Goal: Transaction & Acquisition: Purchase product/service

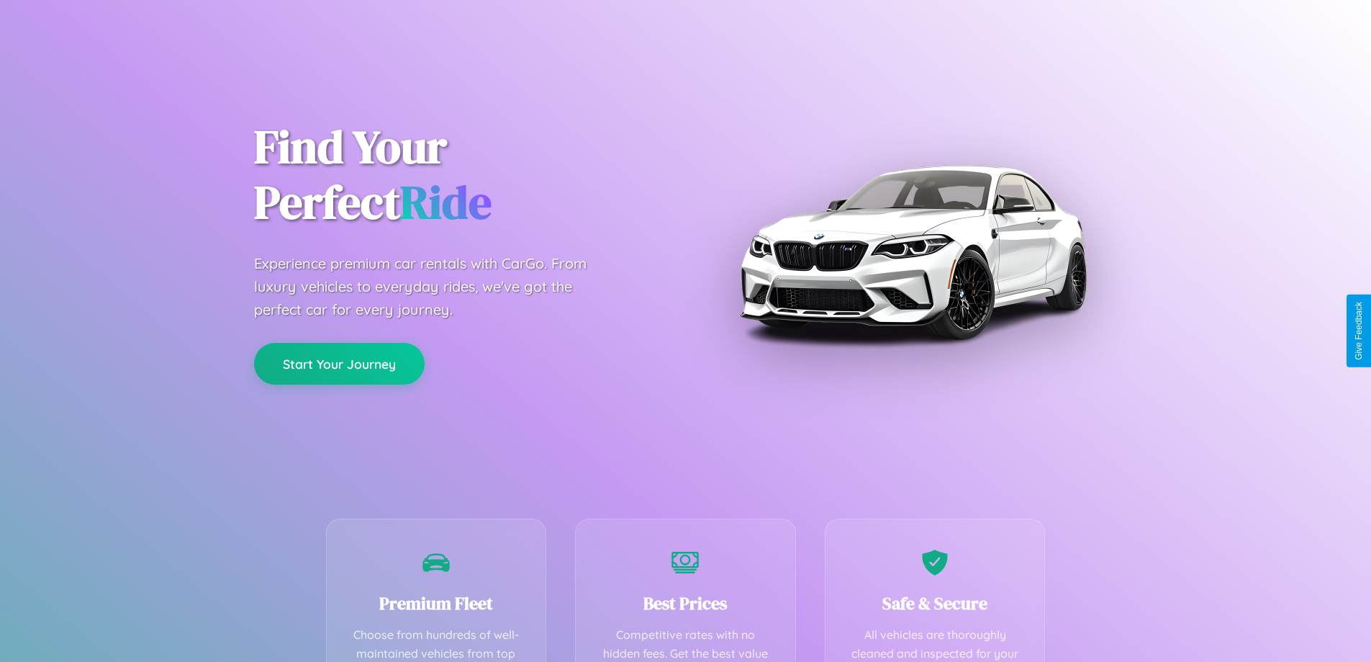
scroll to position [284, 0]
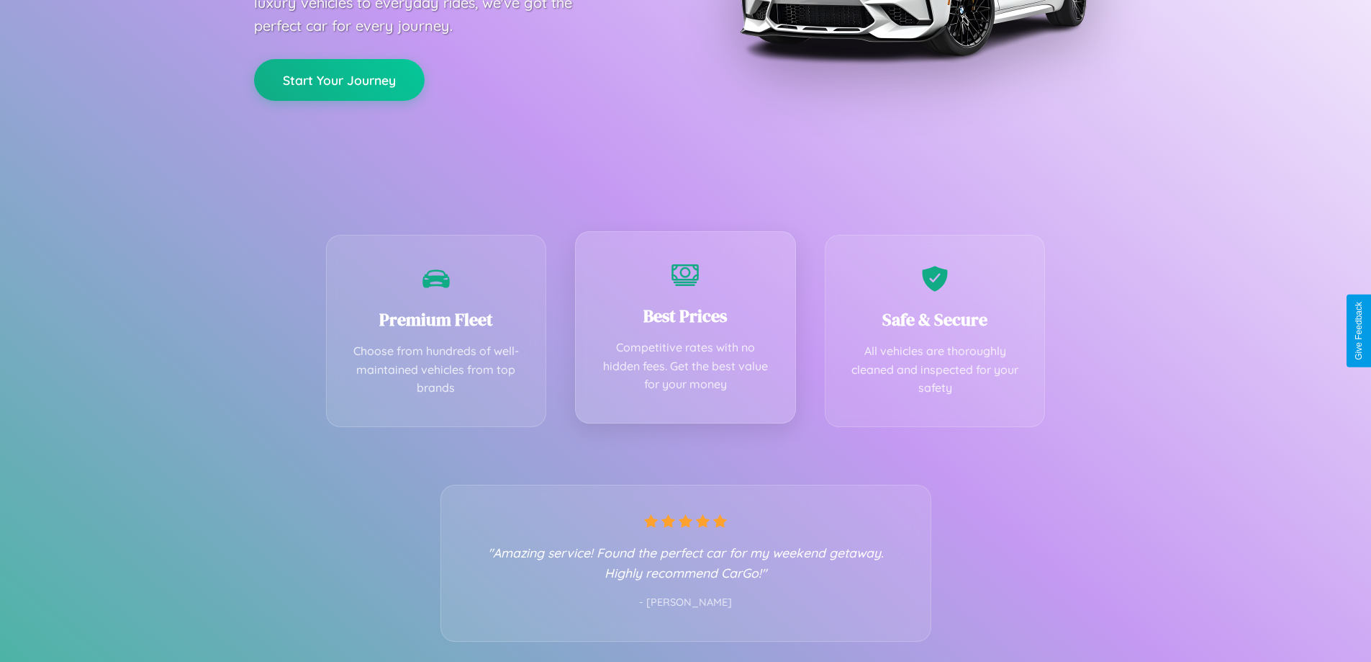
click at [685, 330] on div "Best Prices Competitive rates with no hidden fees. Get the best value for your …" at bounding box center [685, 327] width 221 height 192
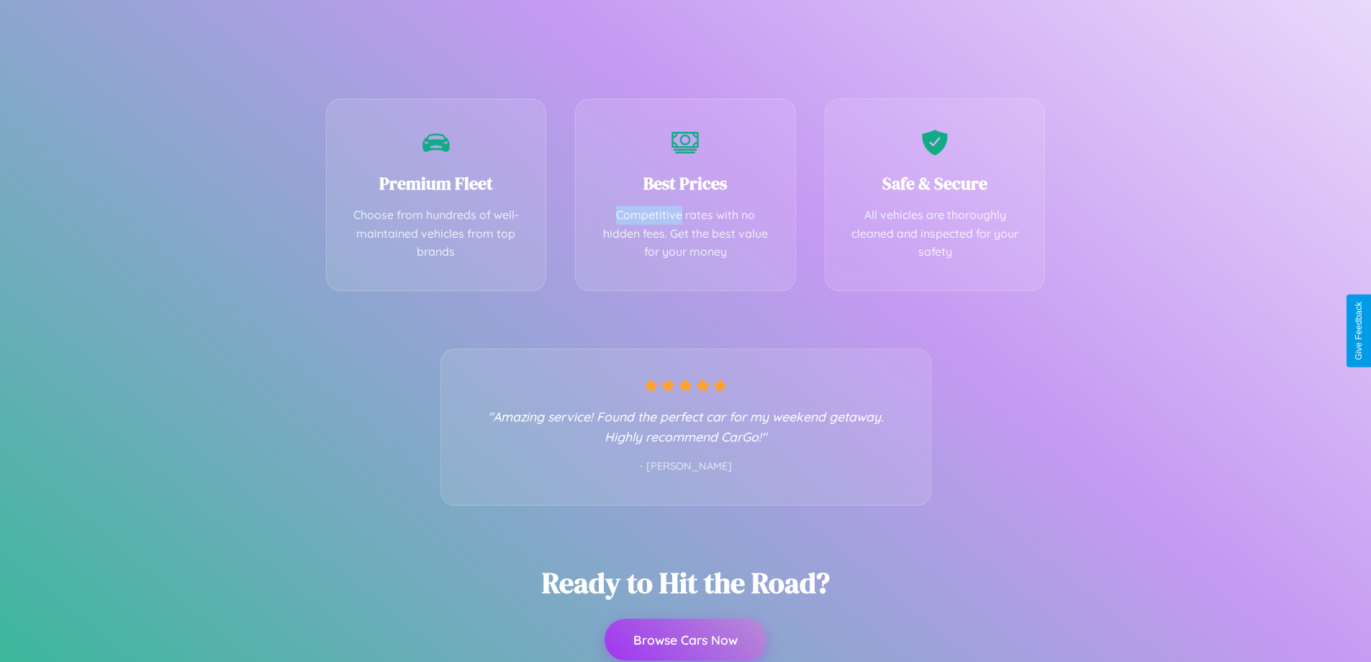
click at [685, 639] on button "Browse Cars Now" at bounding box center [686, 639] width 162 height 42
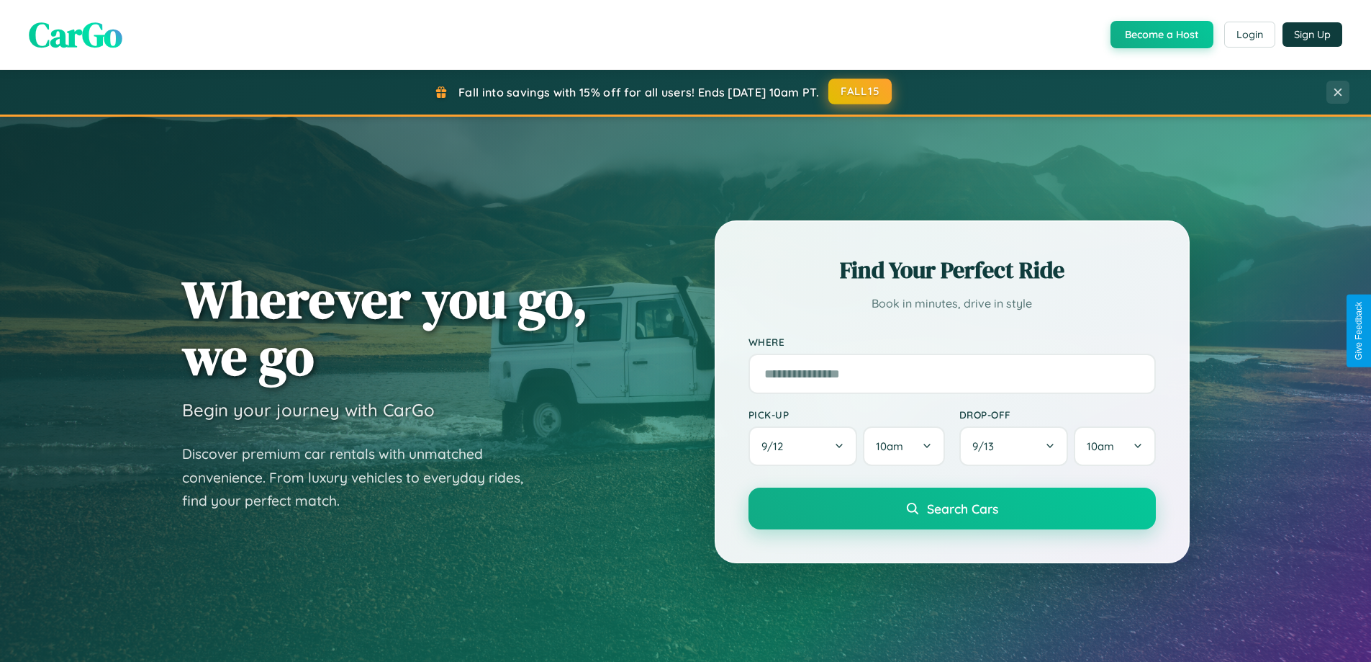
click at [861, 91] on button "FALL15" at bounding box center [860, 91] width 63 height 26
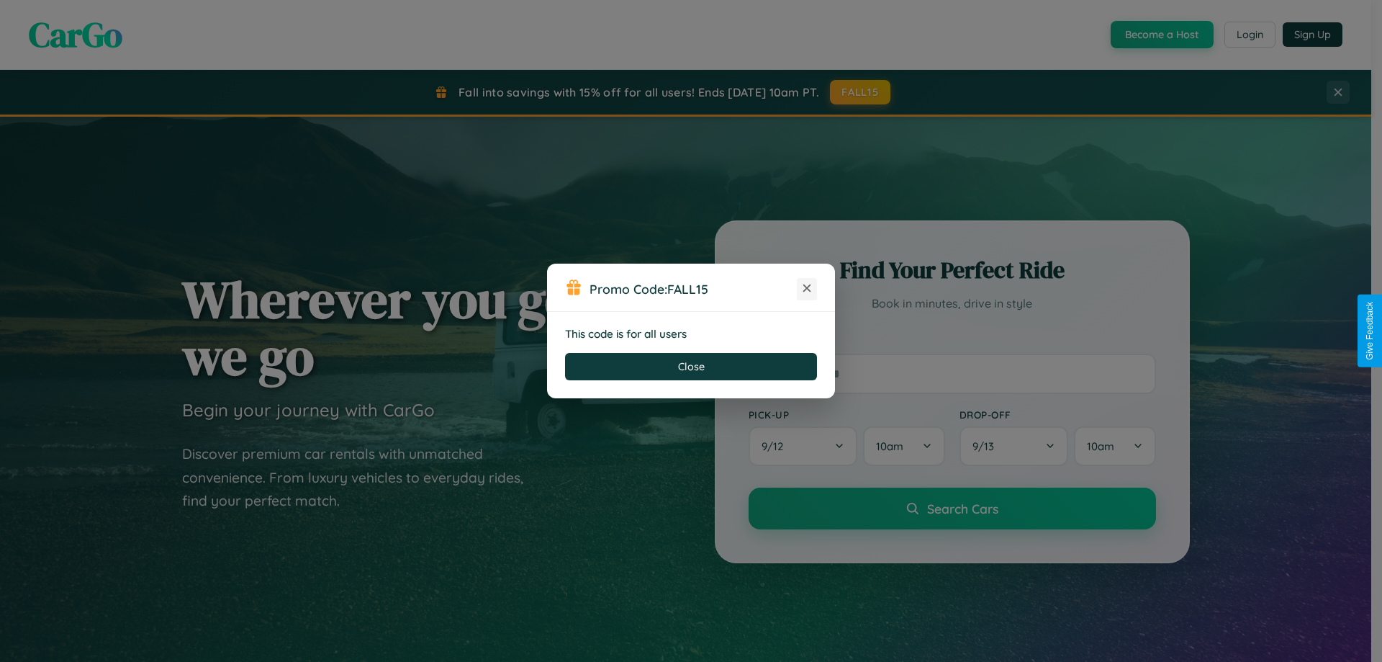
click at [807, 289] on icon at bounding box center [807, 288] width 14 height 14
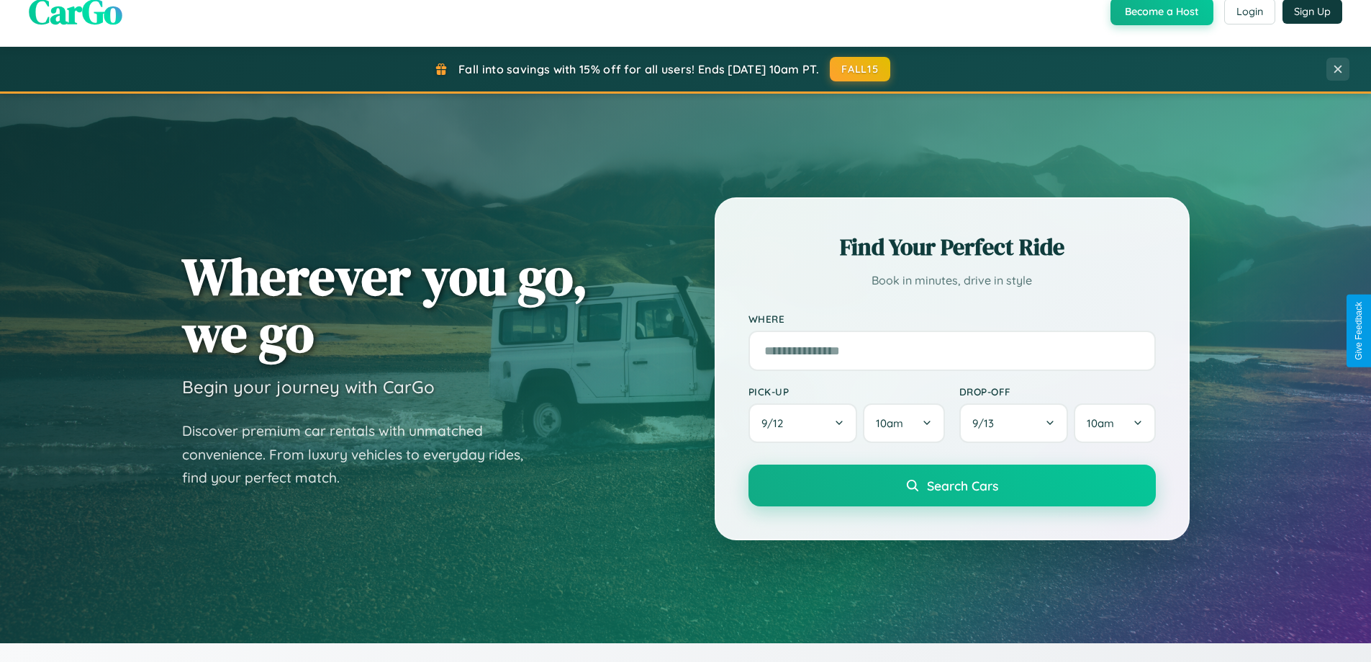
scroll to position [2313, 0]
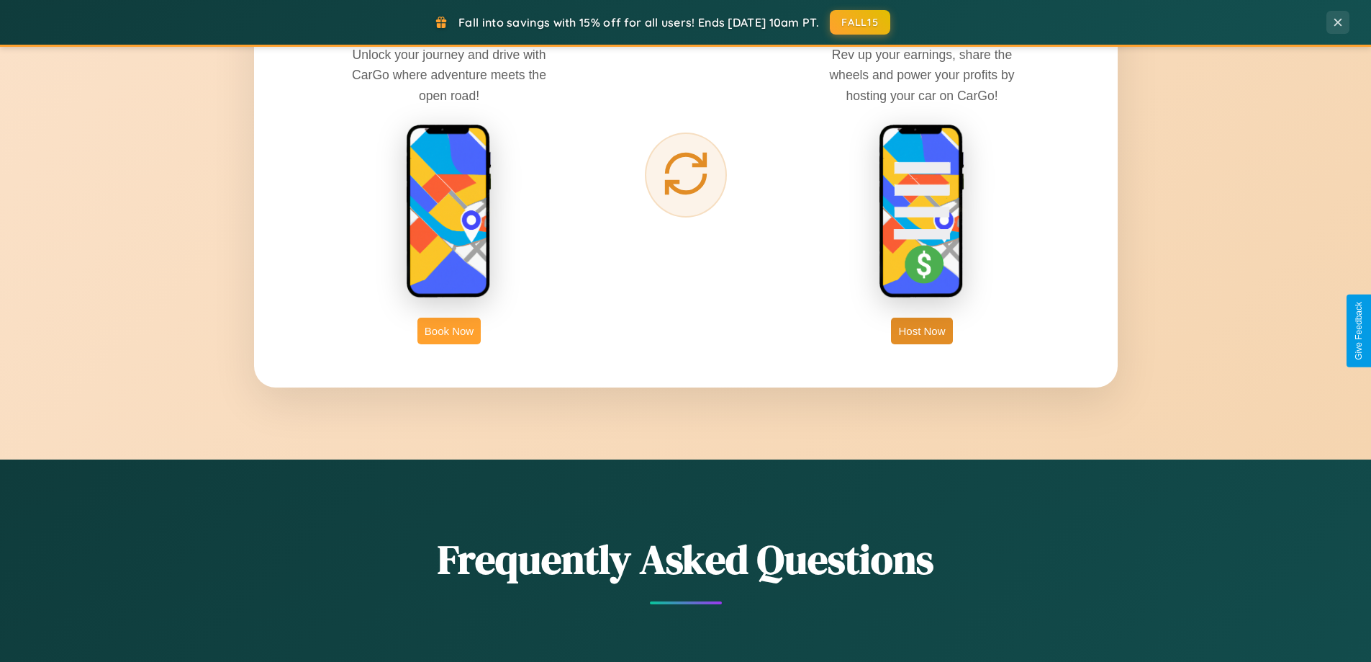
click at [449, 330] on button "Book Now" at bounding box center [449, 330] width 63 height 27
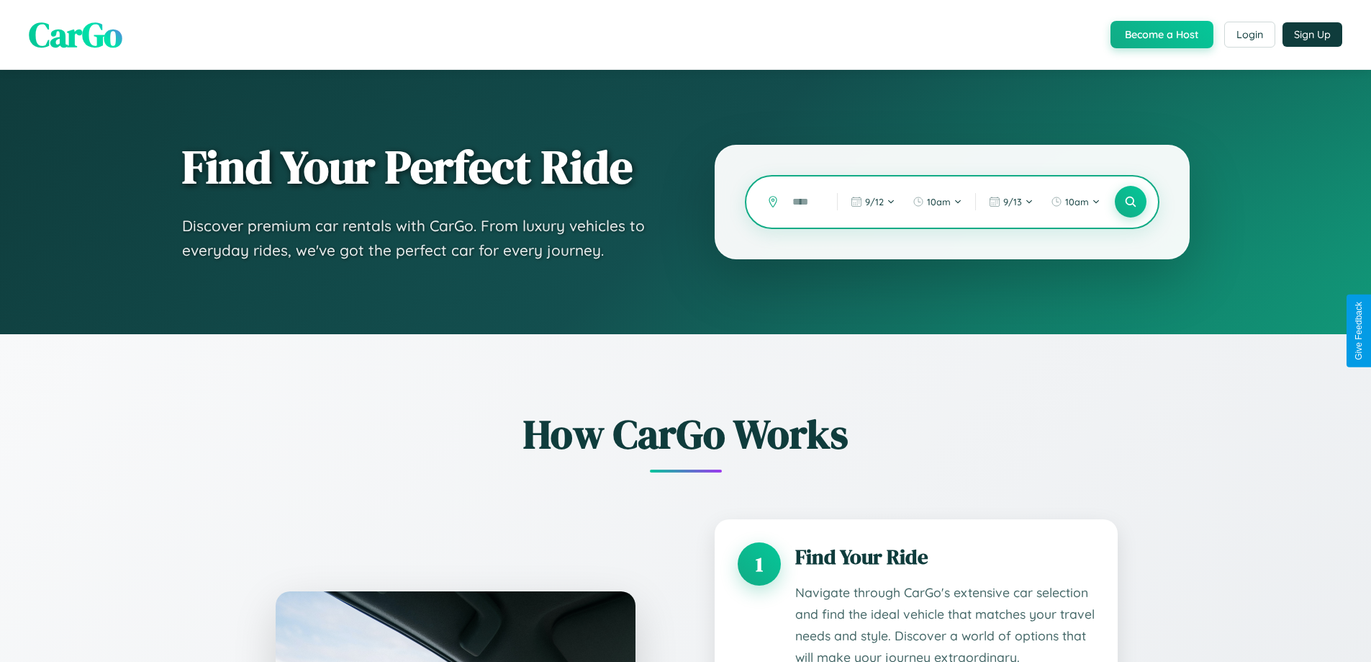
click at [804, 202] on input "text" at bounding box center [803, 201] width 37 height 25
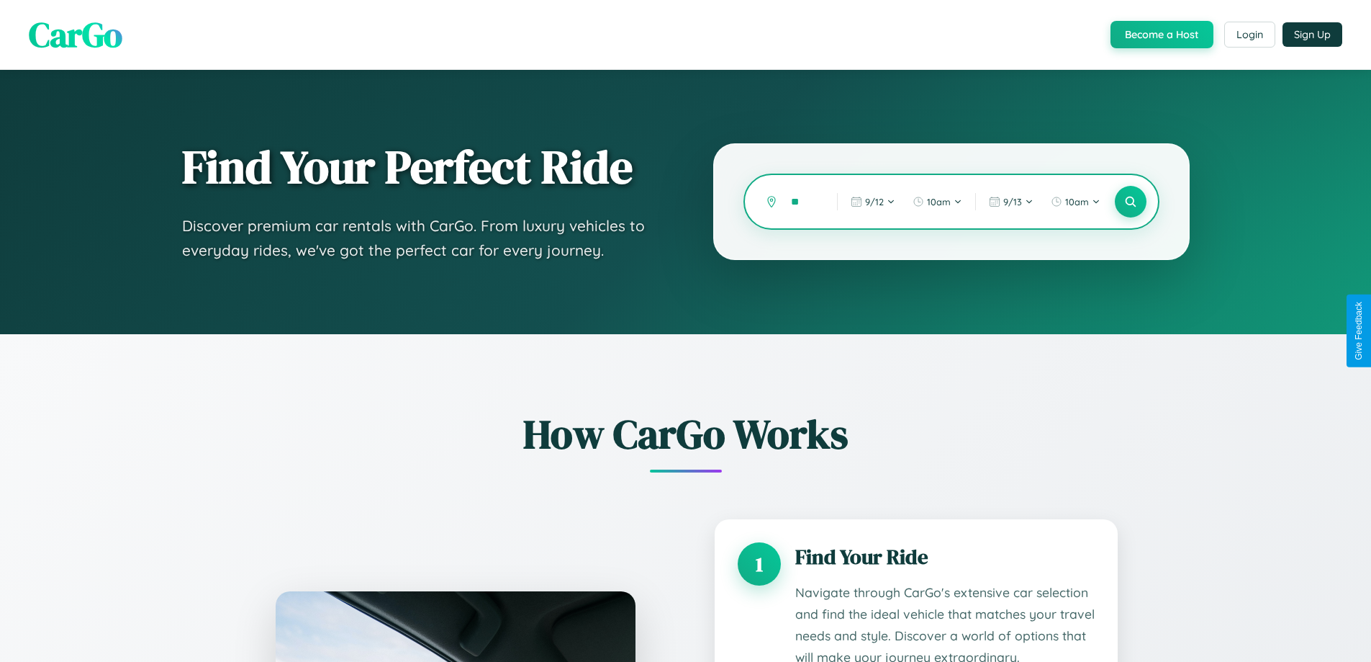
type input "*"
type input "******"
click at [1130, 202] on icon at bounding box center [1131, 202] width 14 height 14
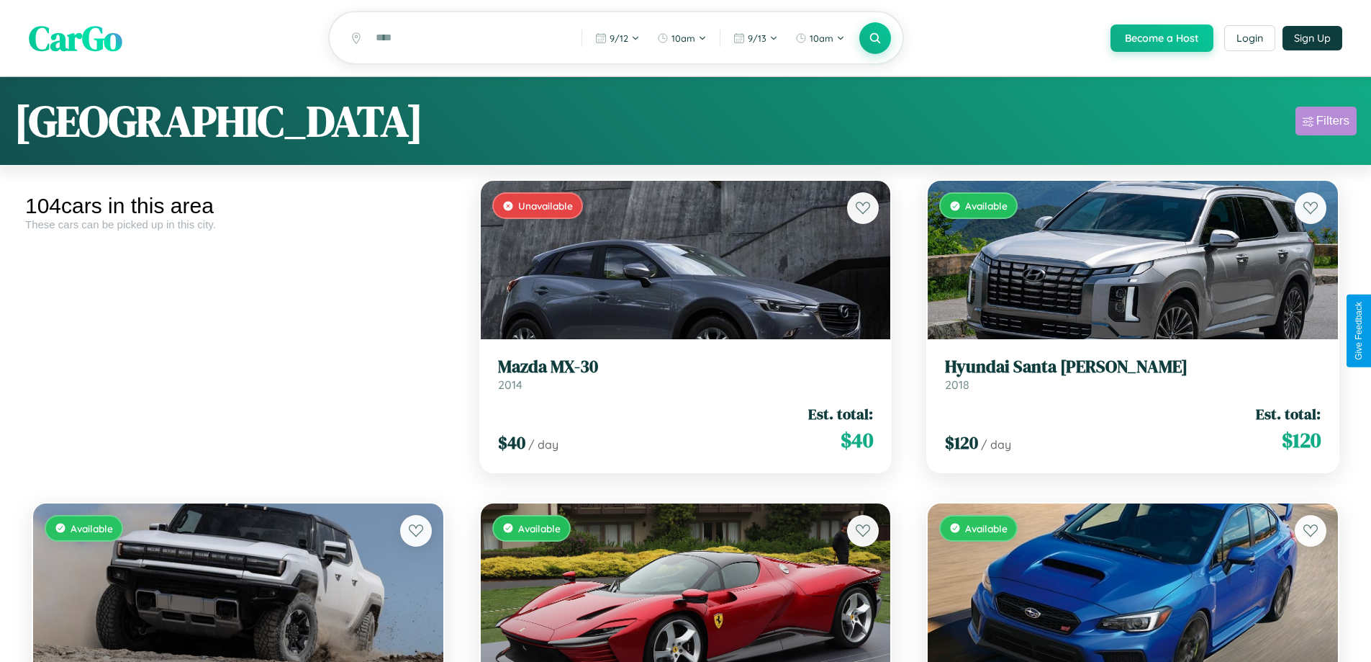
click at [1326, 123] on div "Filters" at bounding box center [1333, 121] width 33 height 14
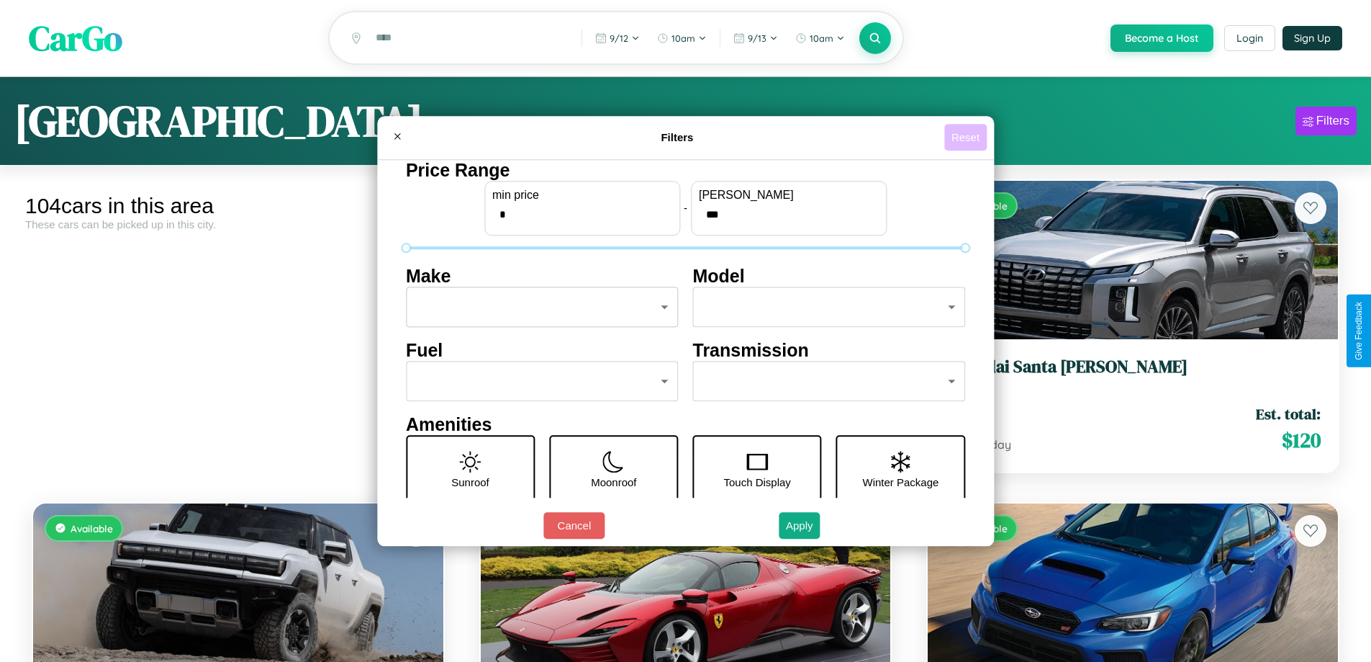
click at [968, 137] on button "Reset" at bounding box center [965, 137] width 42 height 27
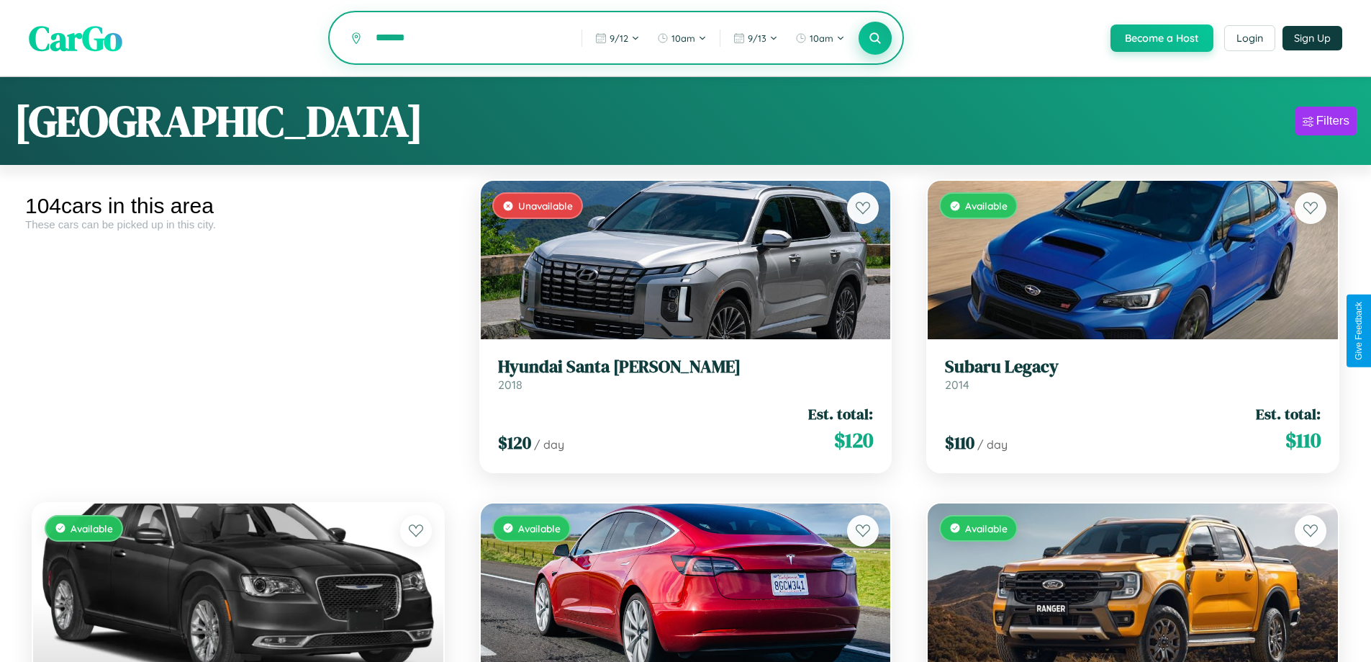
type input "*******"
click at [875, 39] on icon at bounding box center [876, 38] width 14 height 14
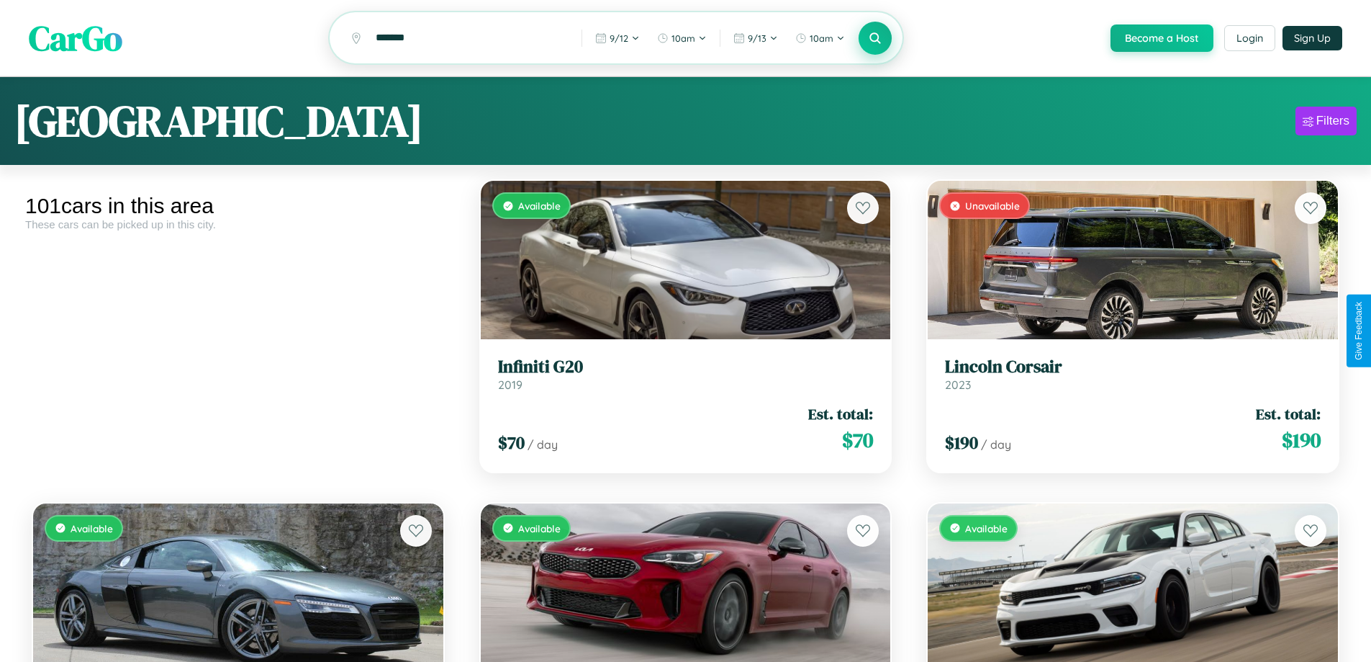
scroll to position [8906, 0]
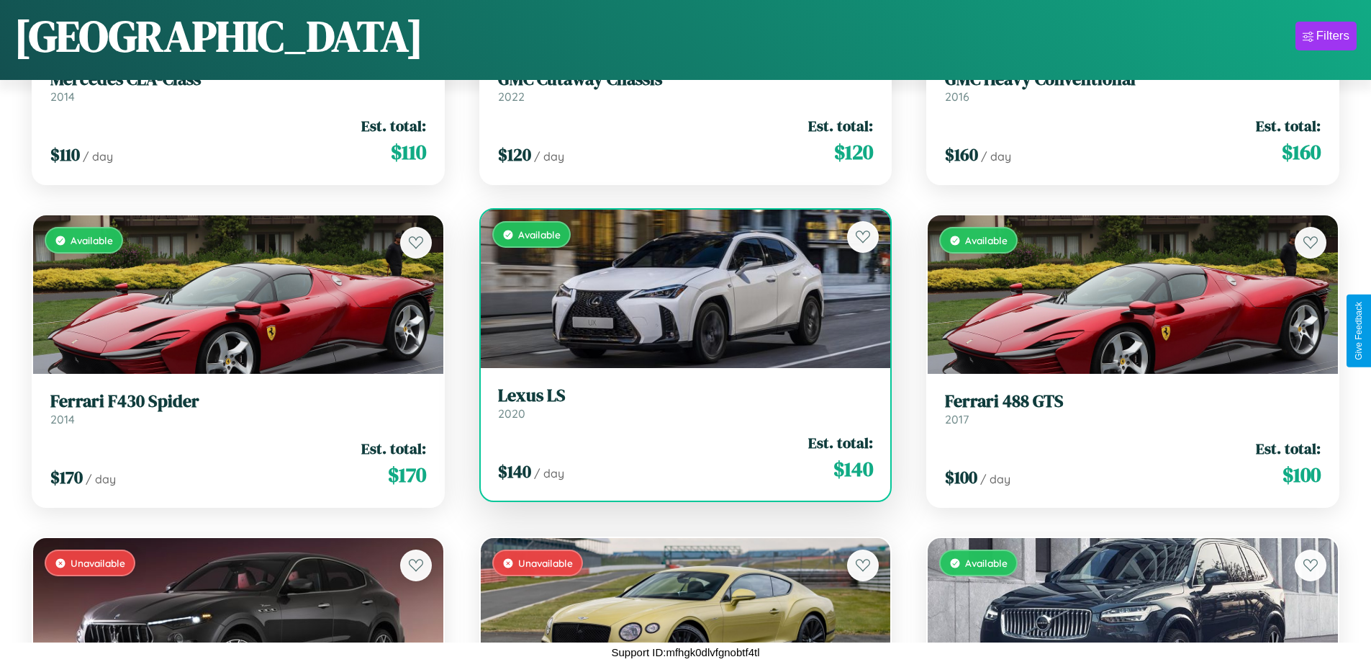
click at [680, 402] on h3 "Lexus LS" at bounding box center [686, 395] width 376 height 21
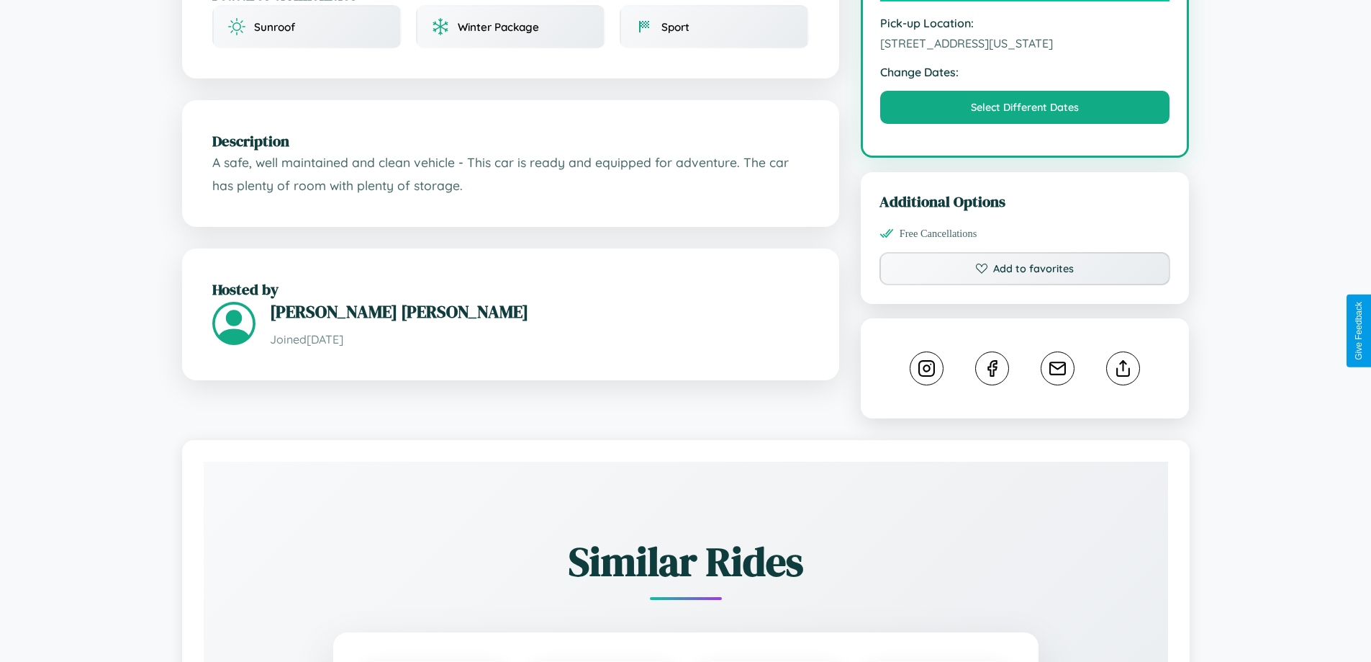
scroll to position [487, 0]
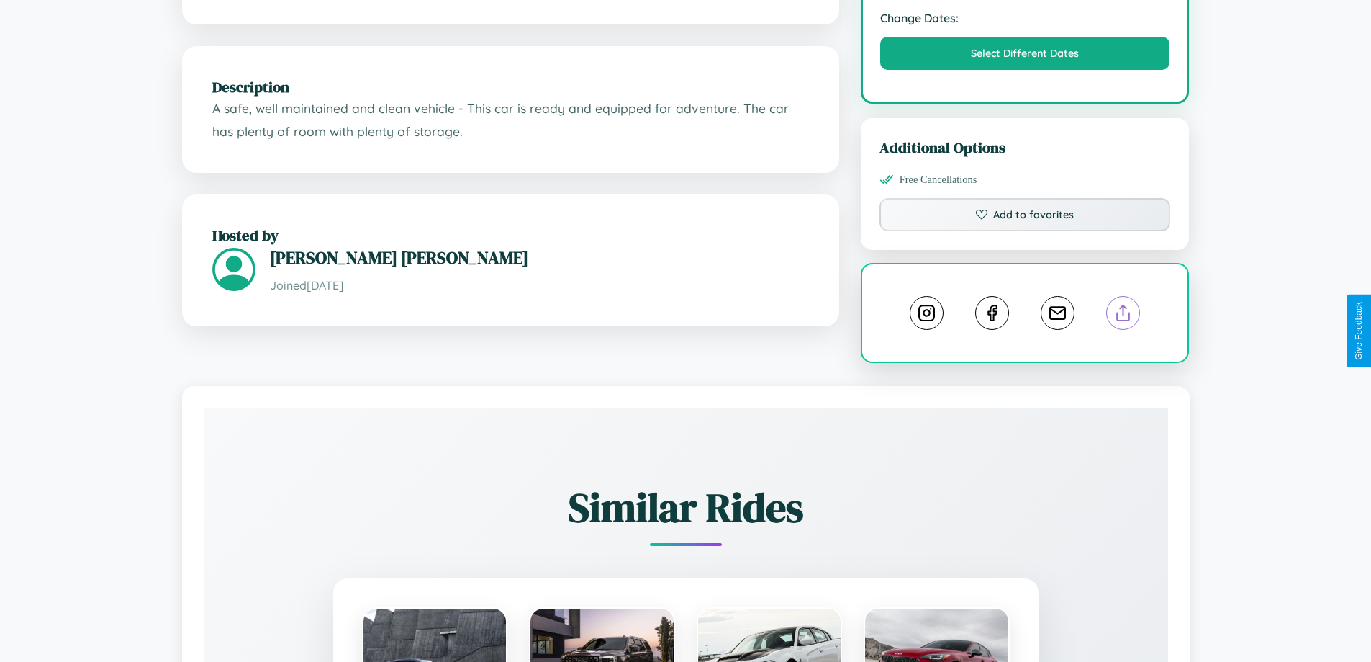
click at [1124, 315] on line at bounding box center [1124, 310] width 0 height 10
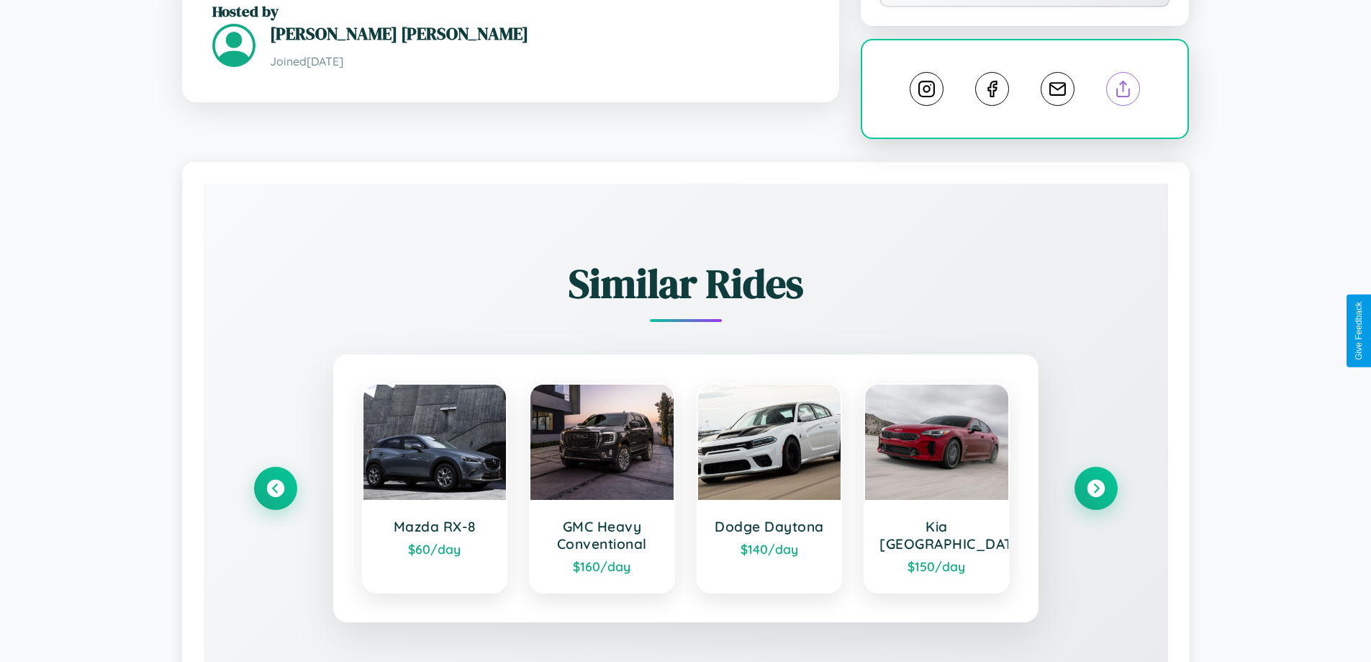
scroll to position [816, 0]
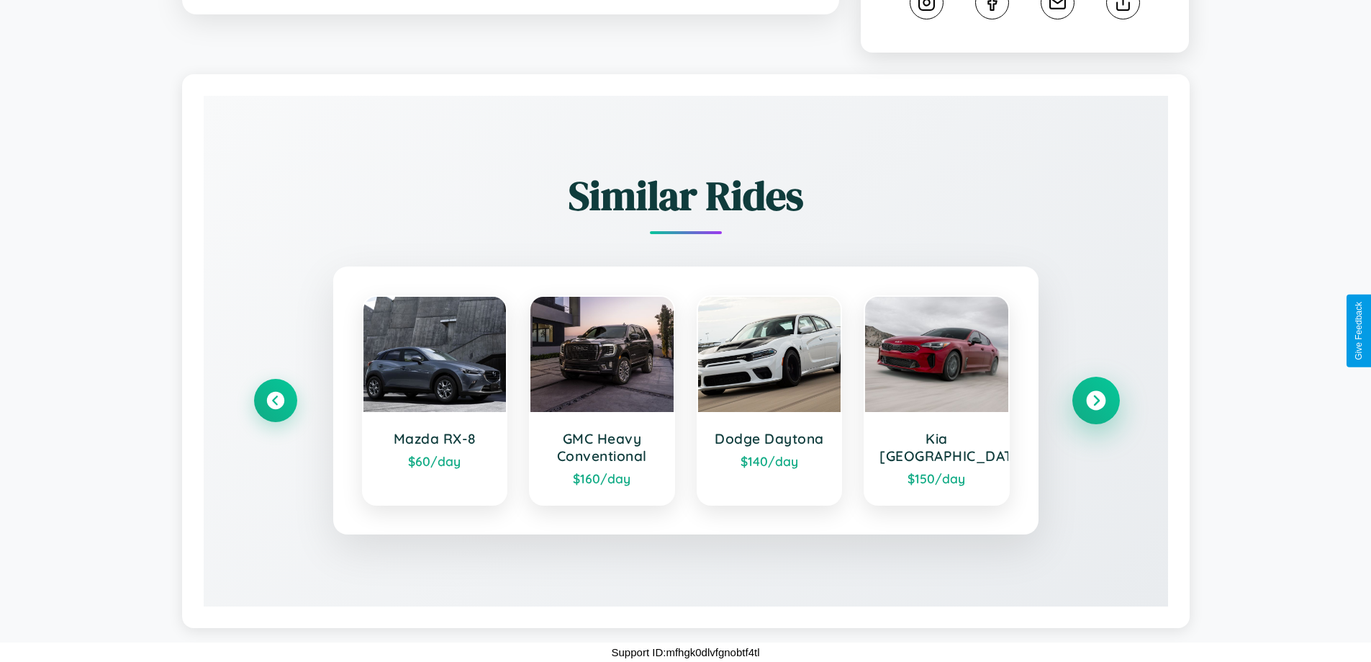
click at [1096, 400] on icon at bounding box center [1095, 400] width 19 height 19
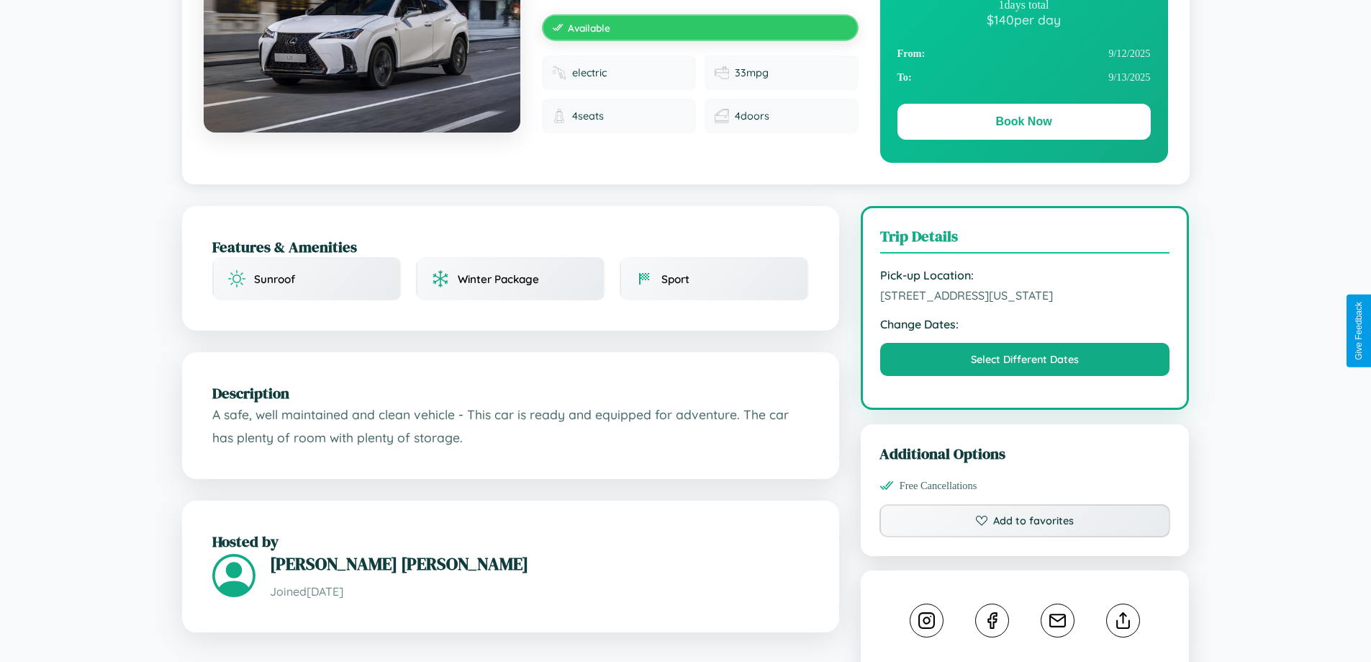
scroll to position [155, 0]
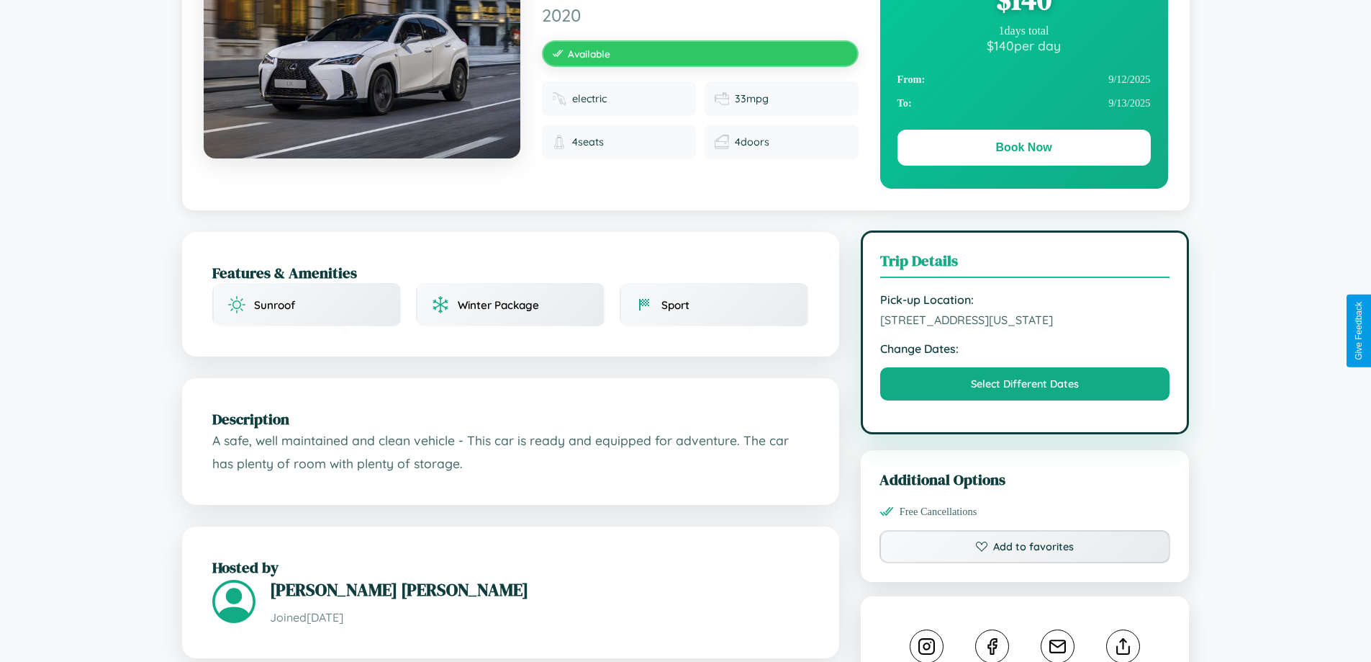
click at [1025, 327] on span "2653 School Street Atlanta Georgia 40584 United States" at bounding box center [1025, 319] width 290 height 14
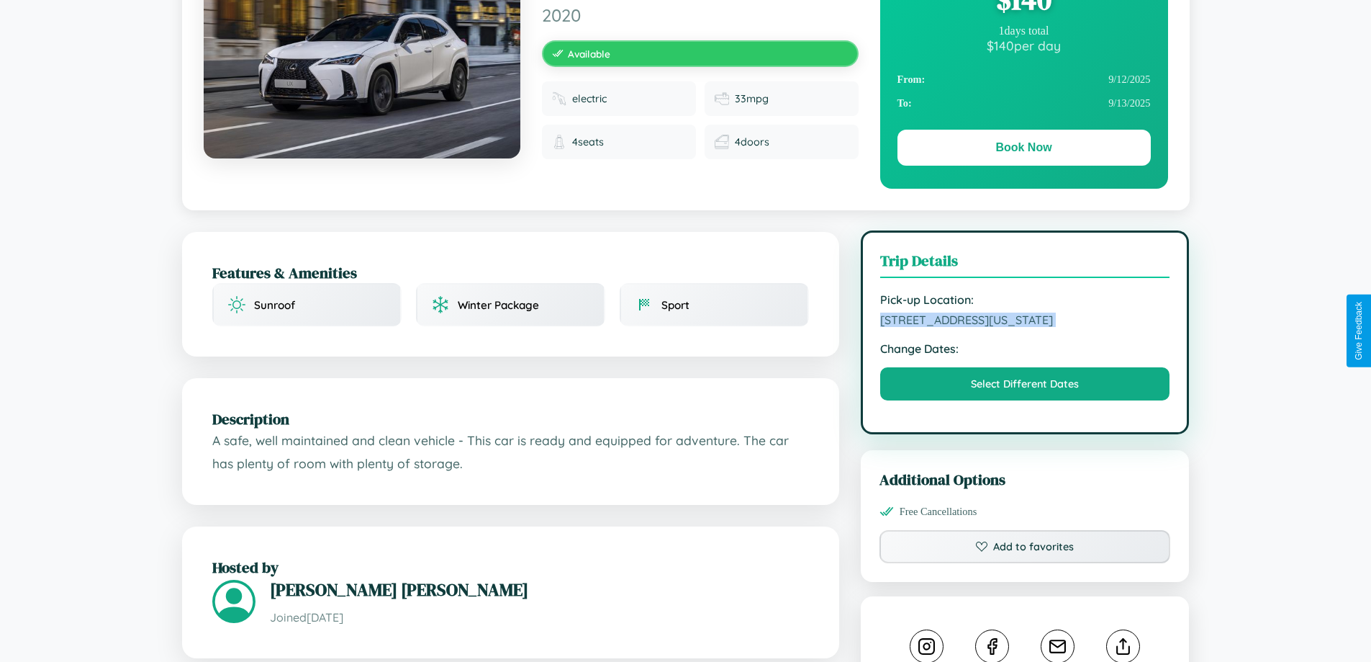
click at [1025, 327] on span "2653 School Street Atlanta Georgia 40584 United States" at bounding box center [1025, 319] width 290 height 14
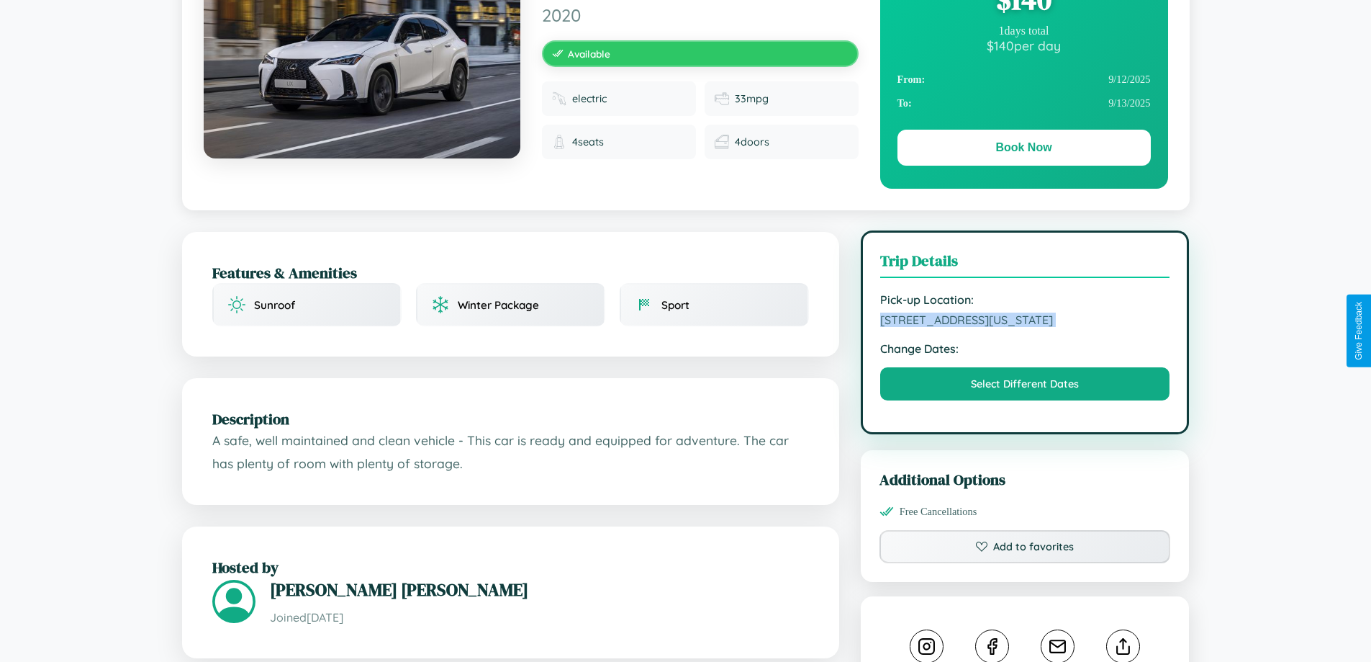
click at [1025, 327] on span "2653 School Street Atlanta Georgia 40584 United States" at bounding box center [1025, 319] width 290 height 14
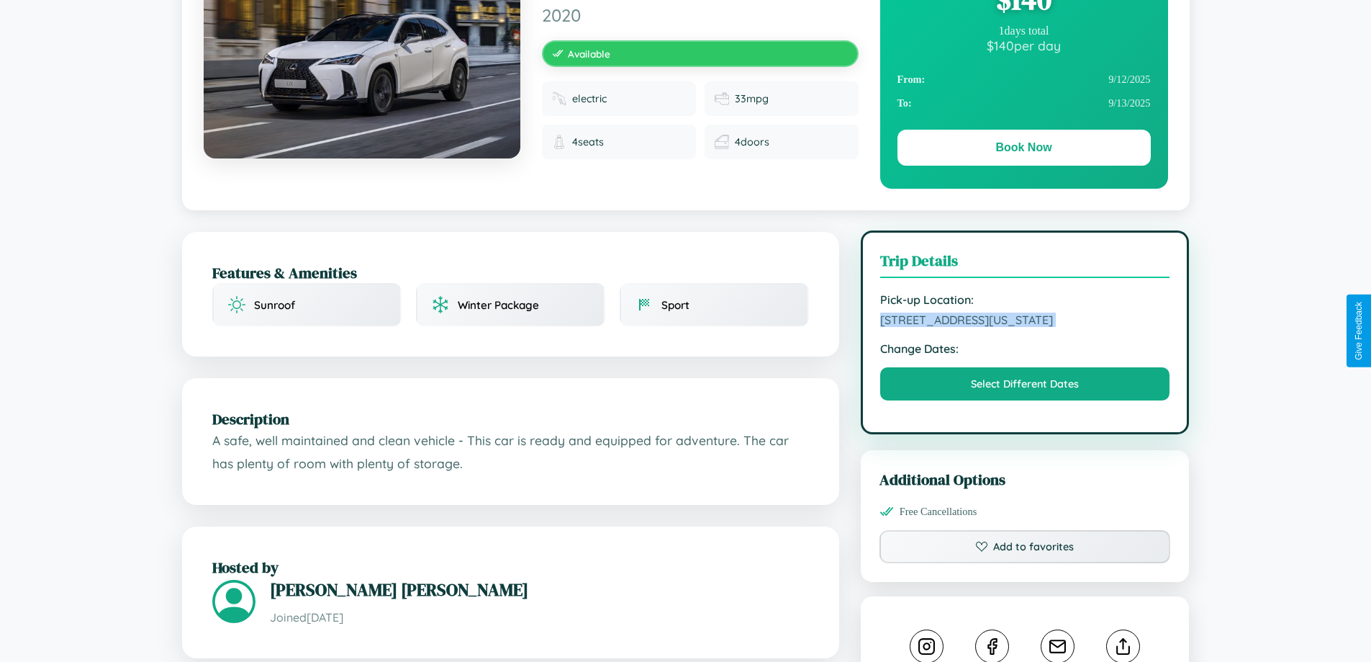
click at [1025, 327] on span "2653 School Street Atlanta Georgia 40584 United States" at bounding box center [1025, 319] width 290 height 14
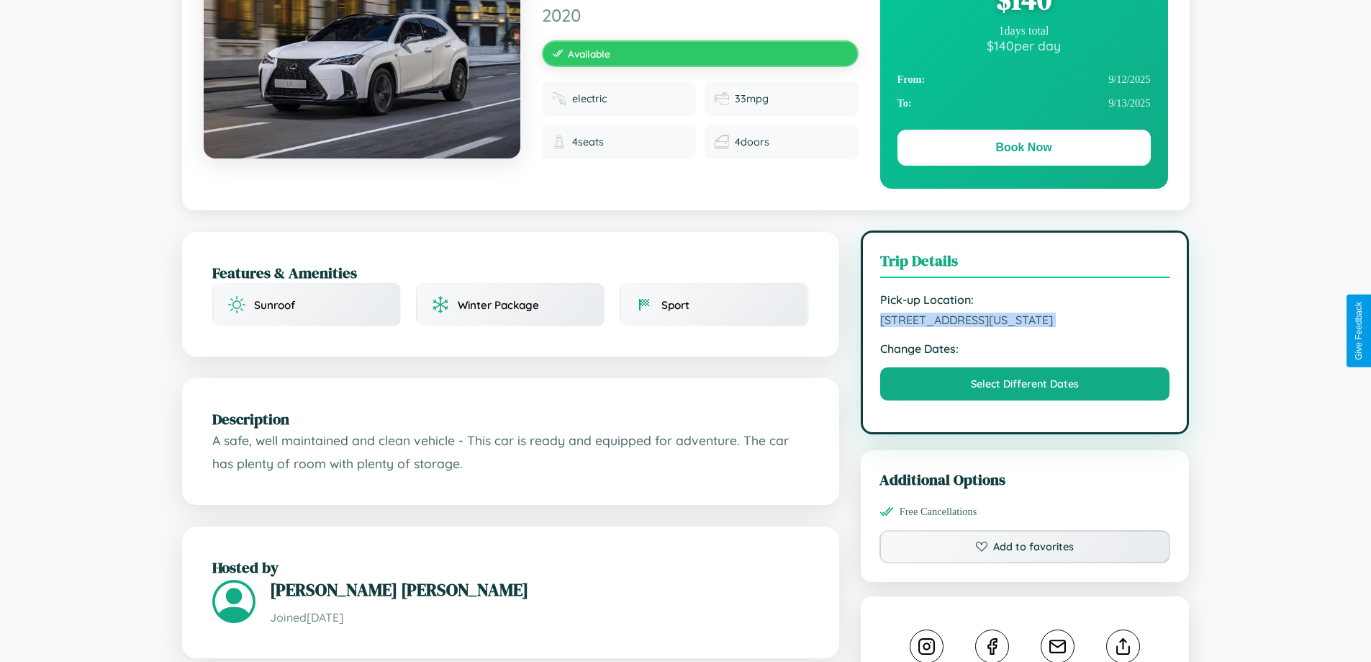
click at [1025, 327] on span "2653 School Street Atlanta Georgia 40584 United States" at bounding box center [1025, 319] width 290 height 14
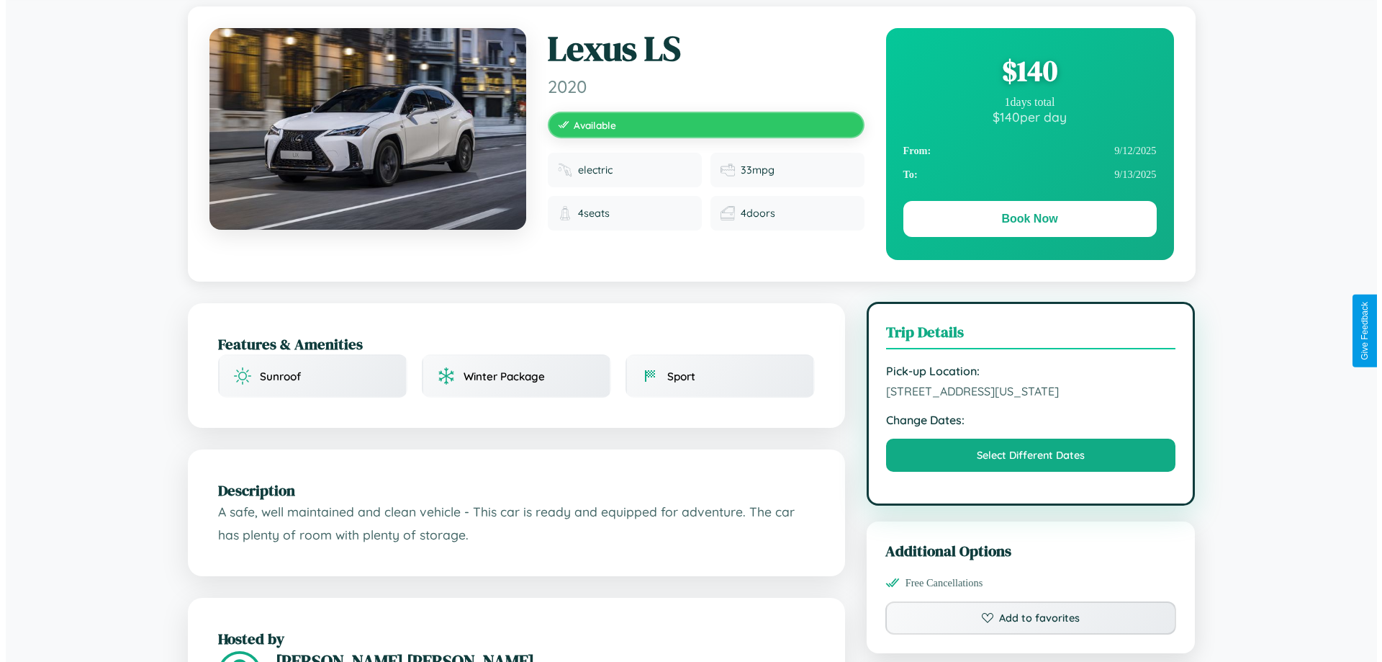
scroll to position [0, 0]
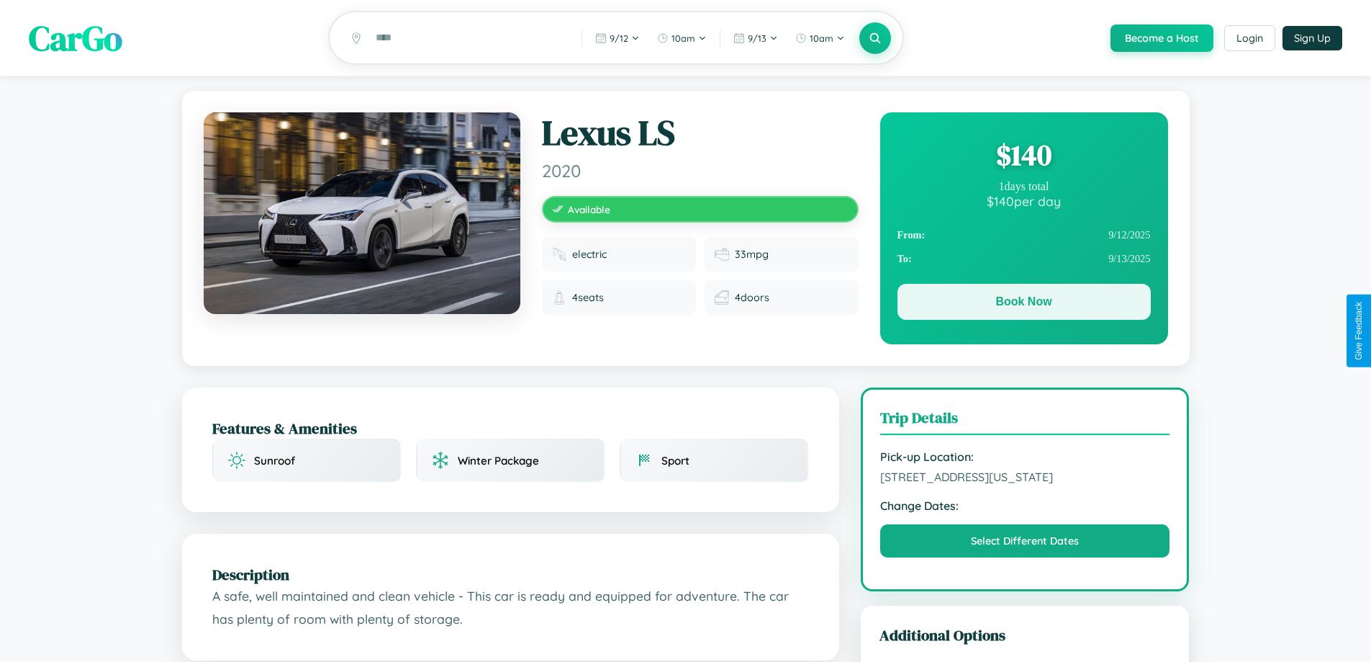
click at [1024, 304] on button "Book Now" at bounding box center [1024, 302] width 253 height 36
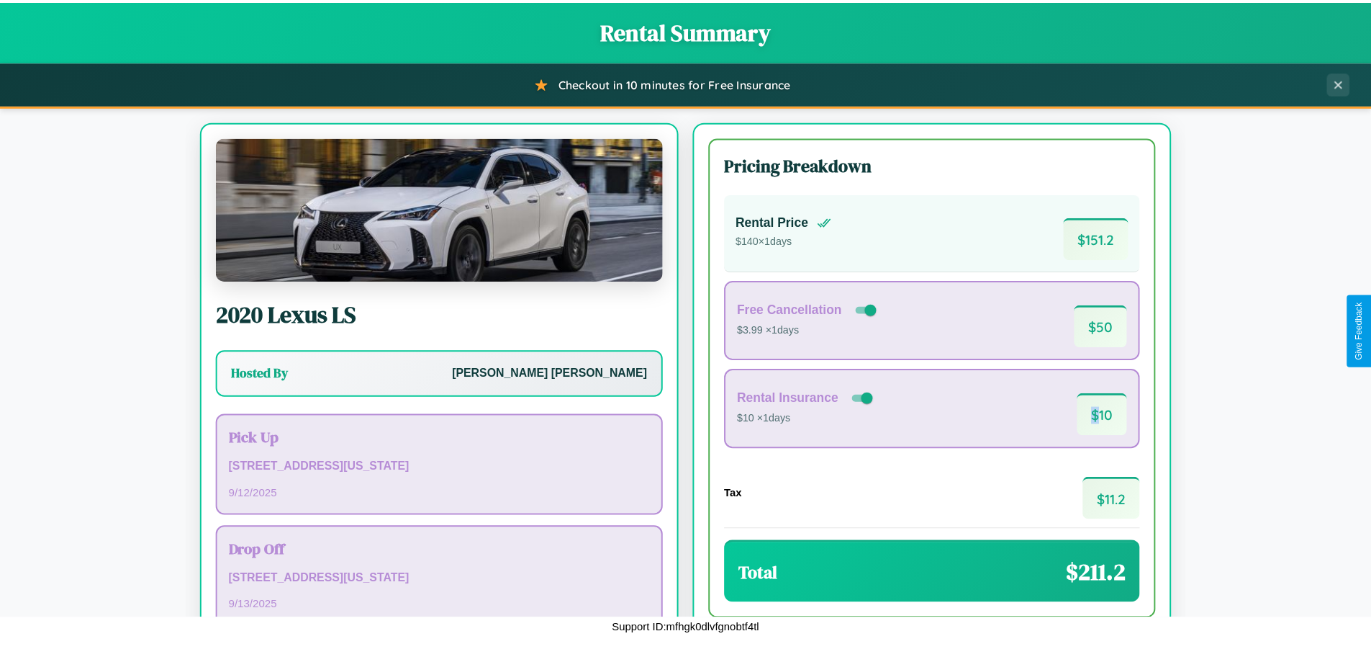
scroll to position [99, 0]
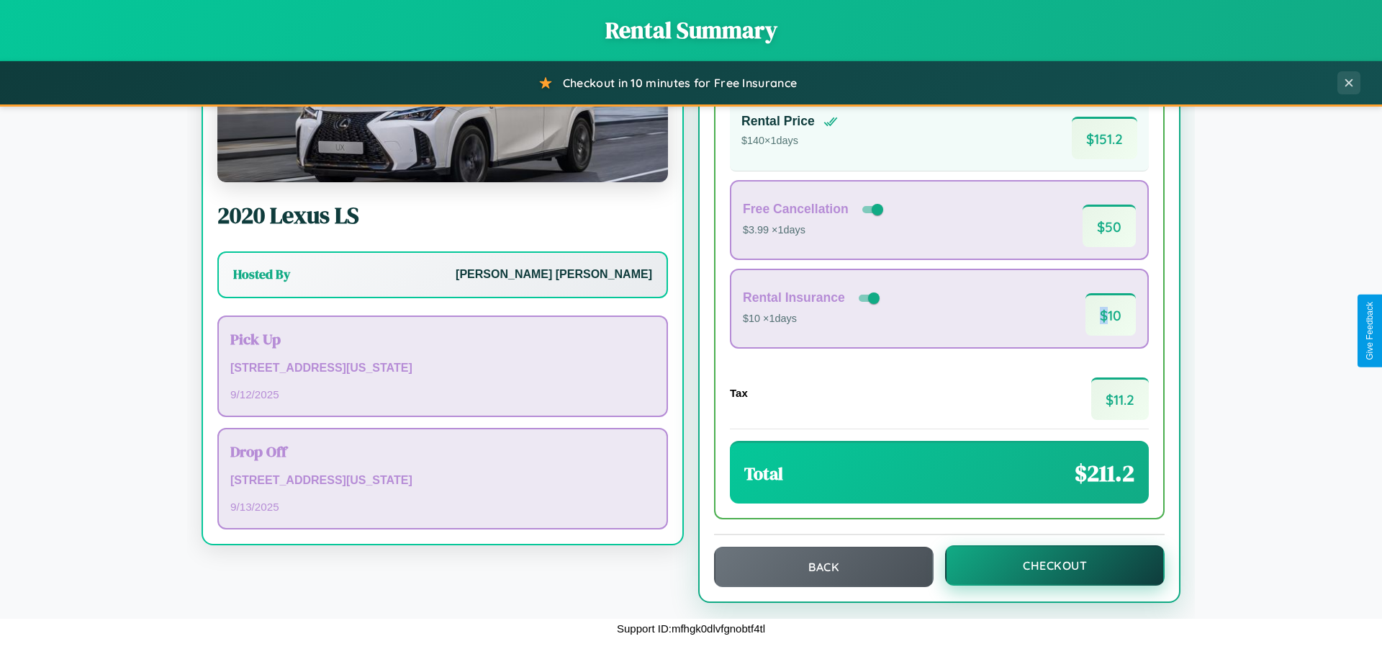
click at [1045, 565] on button "Checkout" at bounding box center [1055, 565] width 220 height 40
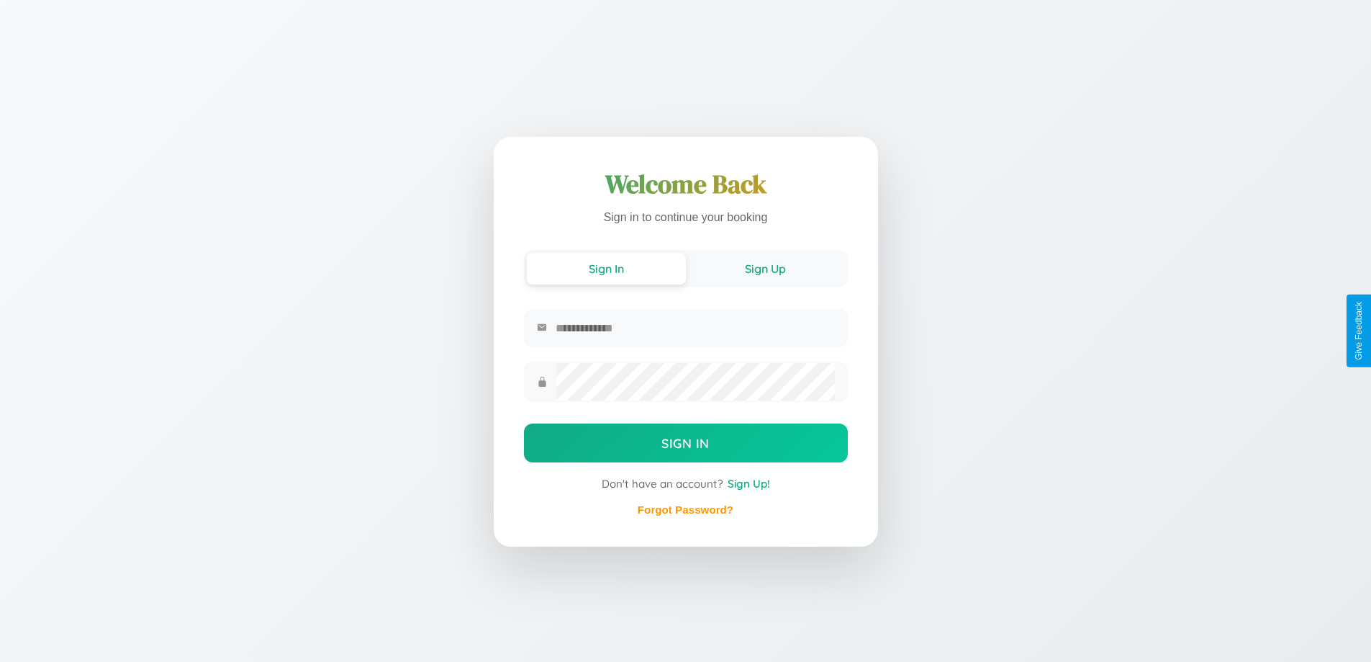
click at [765, 268] on button "Sign Up" at bounding box center [765, 269] width 159 height 32
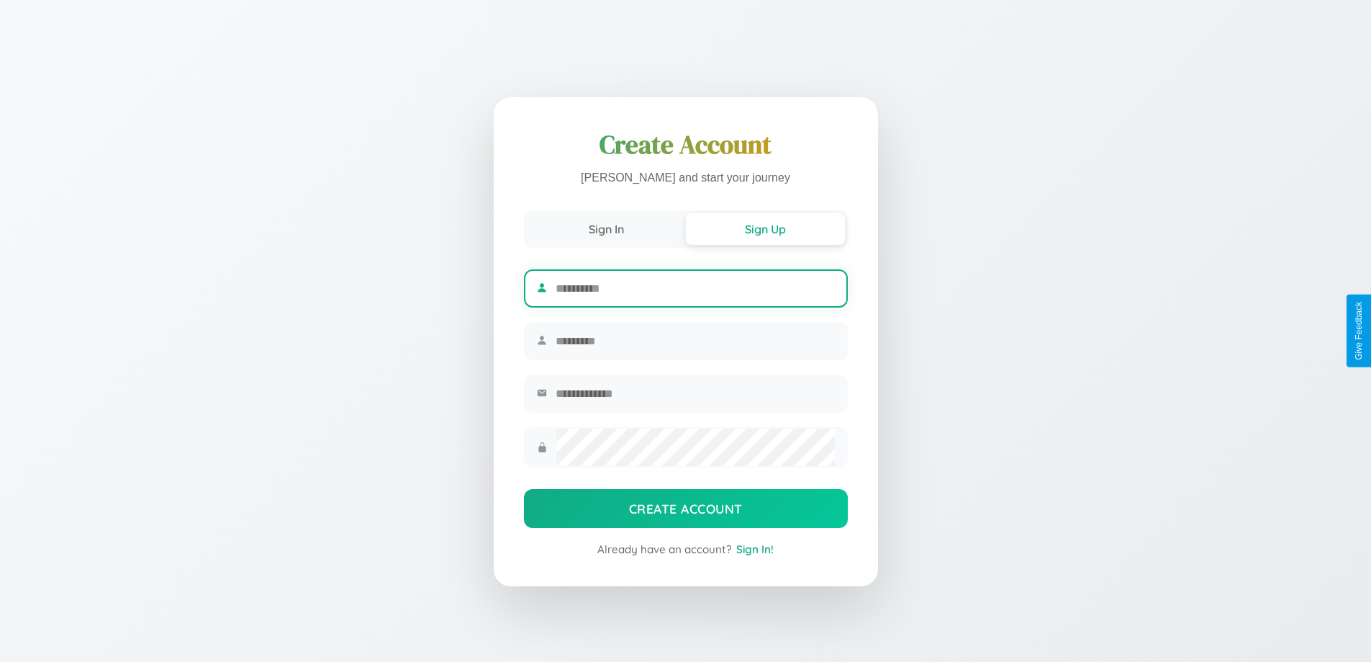
click at [695, 286] on input "text" at bounding box center [695, 288] width 279 height 35
type input "******"
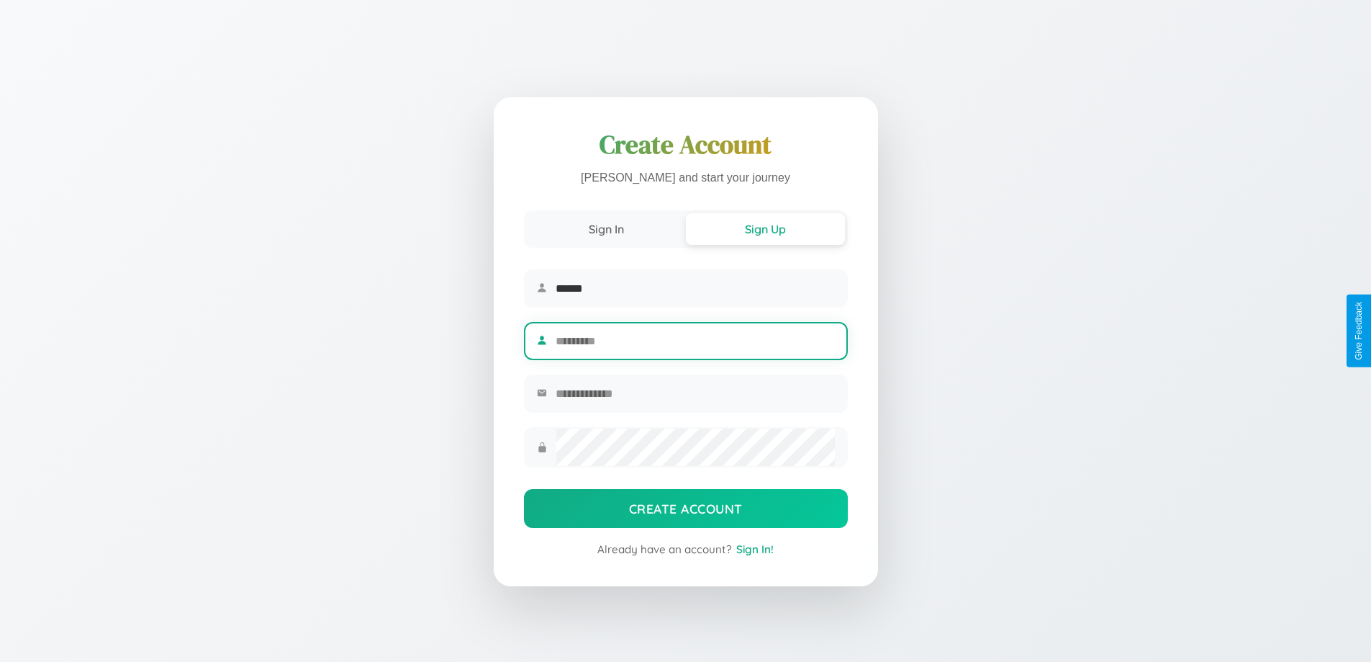
click at [695, 340] on input "text" at bounding box center [695, 340] width 279 height 35
type input "********"
click at [695, 395] on input "email" at bounding box center [695, 393] width 279 height 35
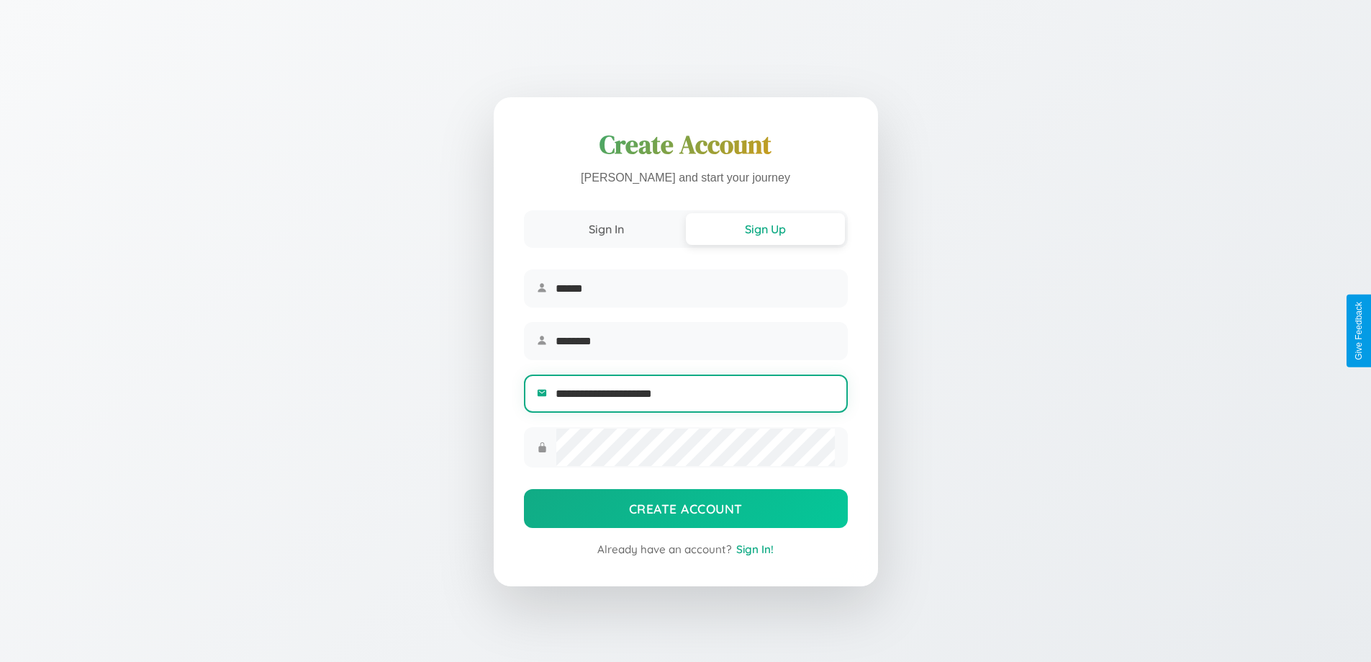
type input "**********"
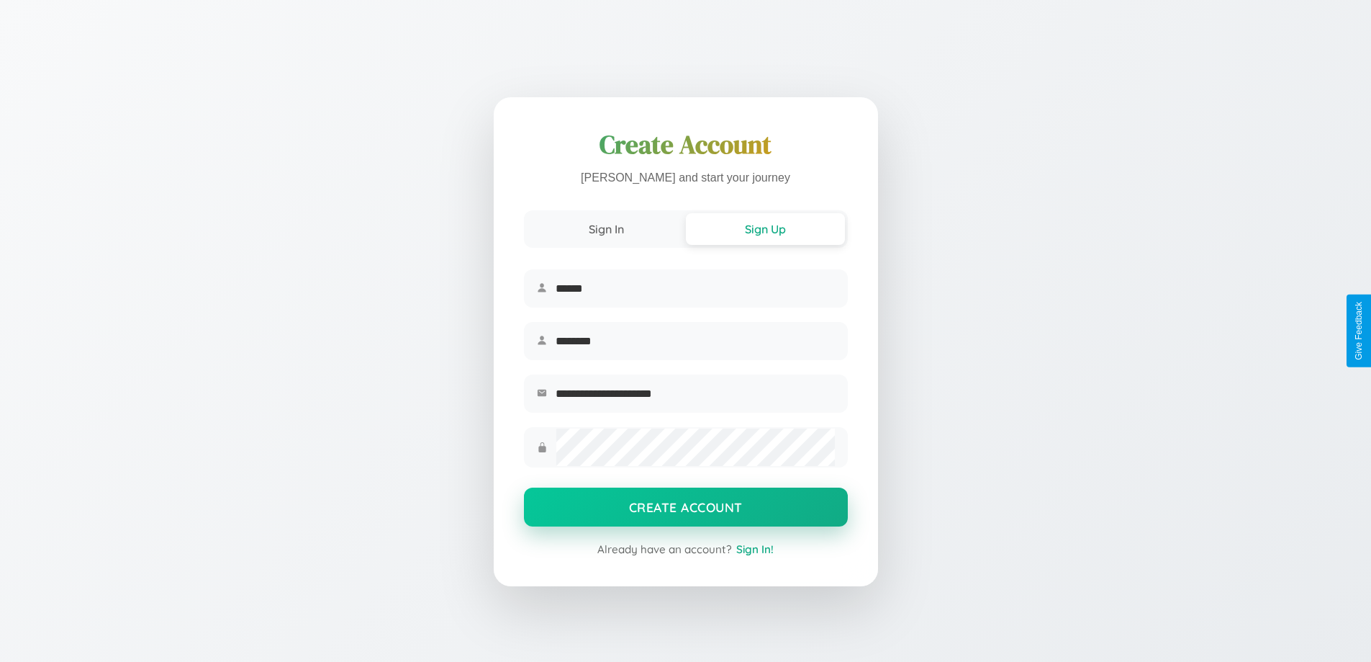
click at [685, 511] on button "Create Account" at bounding box center [686, 506] width 324 height 39
